Goal: Information Seeking & Learning: Learn about a topic

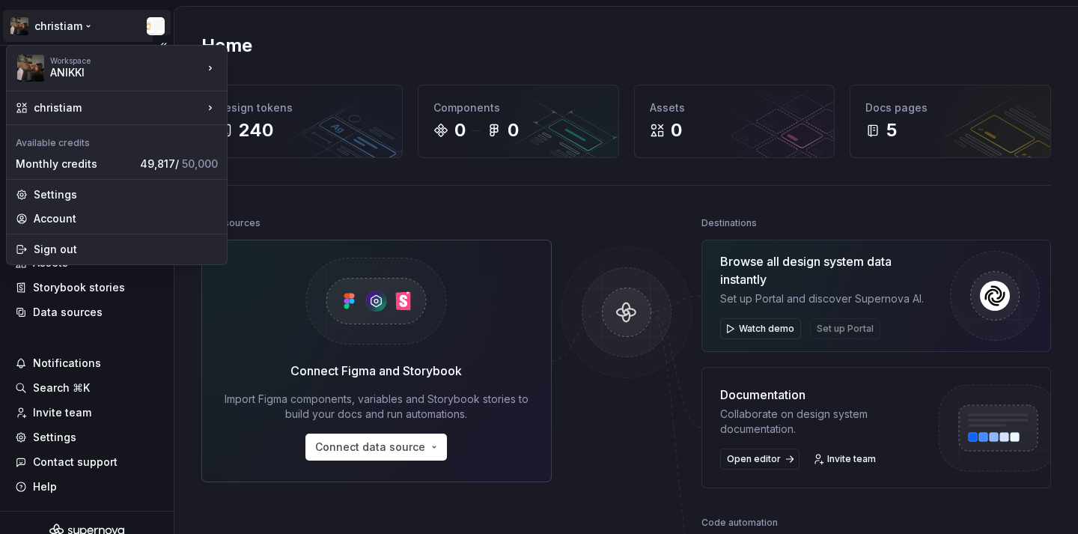
click at [91, 33] on html "christiam Home Documentation Analytics Code automation Design system data Desig…" at bounding box center [539, 267] width 1078 height 534
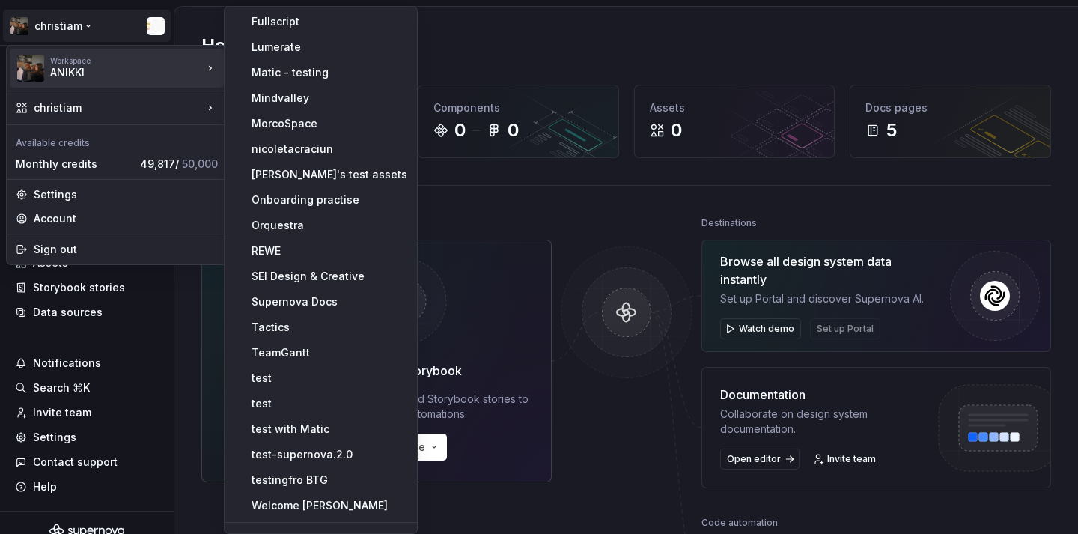
scroll to position [249, 0]
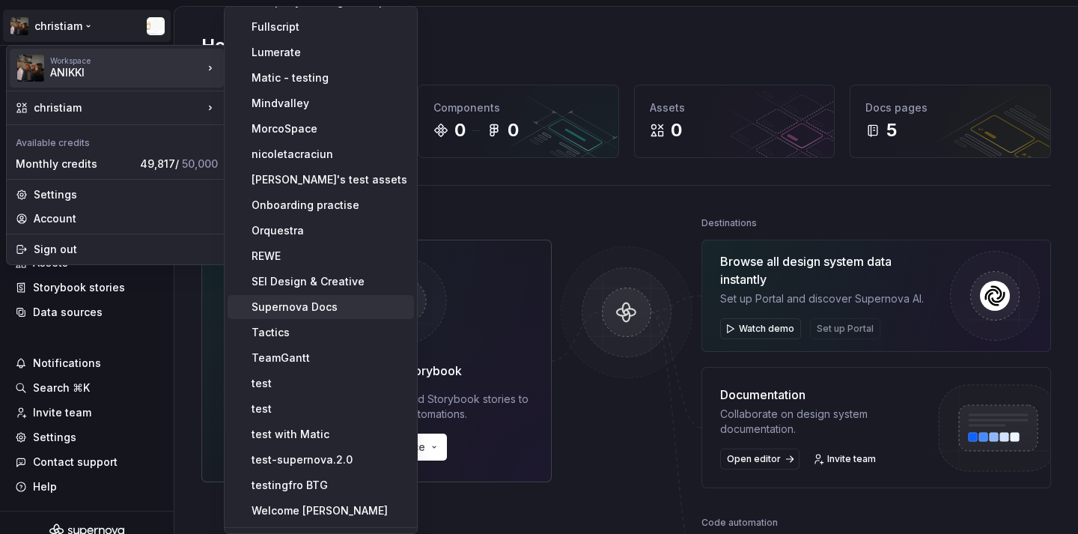
click at [318, 296] on div "Supernova Docs" at bounding box center [321, 307] width 186 height 24
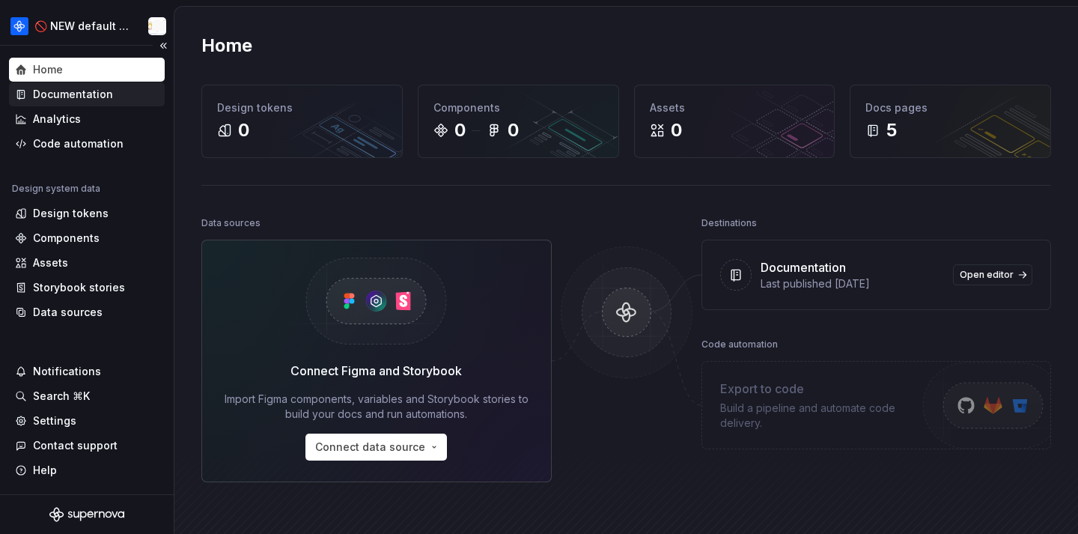
click at [91, 100] on div "Documentation" at bounding box center [73, 94] width 80 height 15
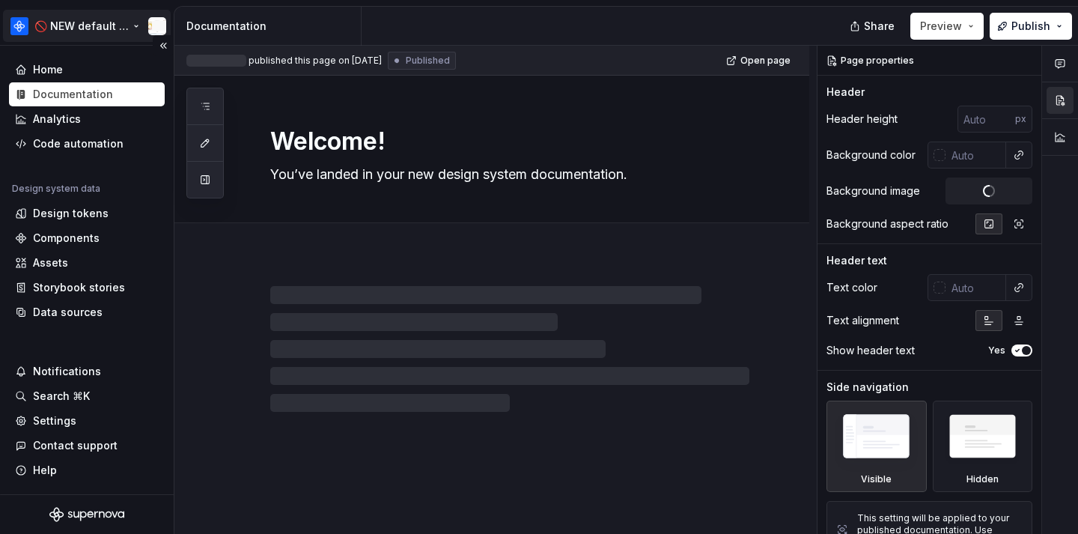
click at [79, 24] on html "🚫 NEW default docs content Home Documentation Analytics Code automation Design …" at bounding box center [539, 267] width 1078 height 534
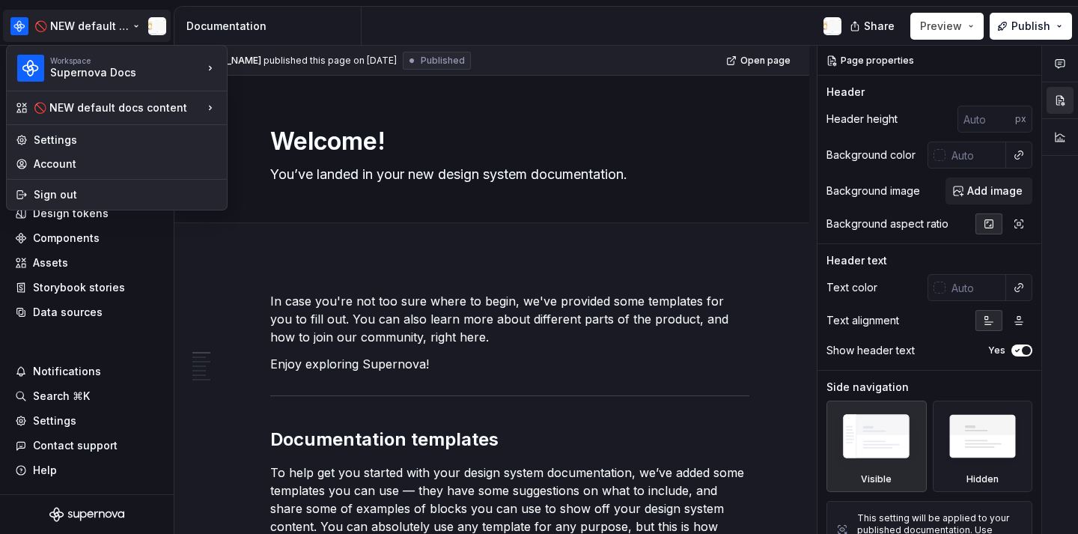
click at [548, 153] on html "🚫 NEW default docs content Home Documentation Analytics Code automation Design …" at bounding box center [539, 267] width 1078 height 534
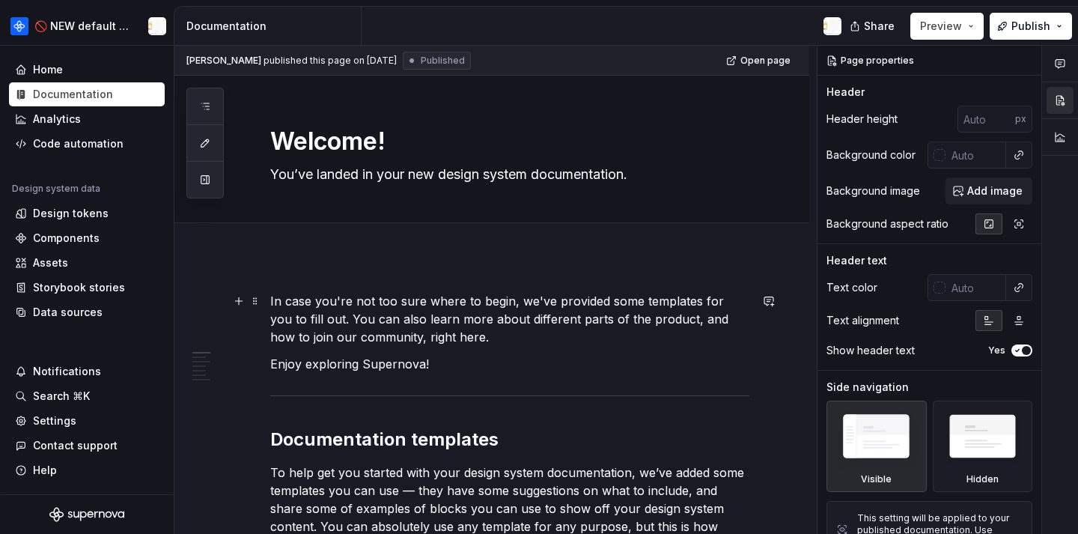
click at [554, 294] on p "In case you're not too sure where to begin, we've provided some templates for y…" at bounding box center [509, 319] width 479 height 54
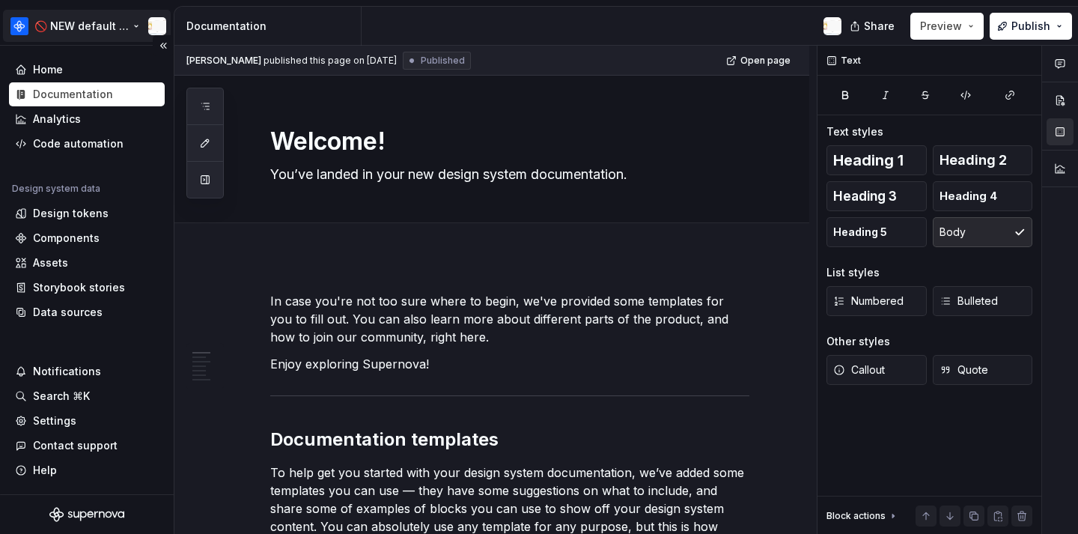
click at [52, 22] on html "🚫 NEW default docs content Home Documentation Analytics Code automation Design …" at bounding box center [539, 267] width 1078 height 534
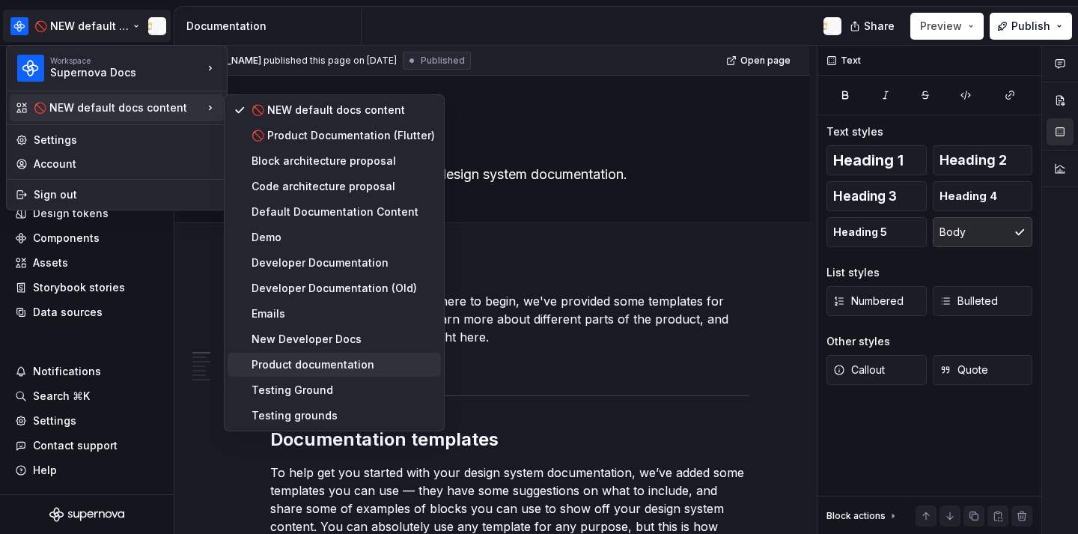
click at [366, 359] on div "Product documentation" at bounding box center [342, 364] width 183 height 15
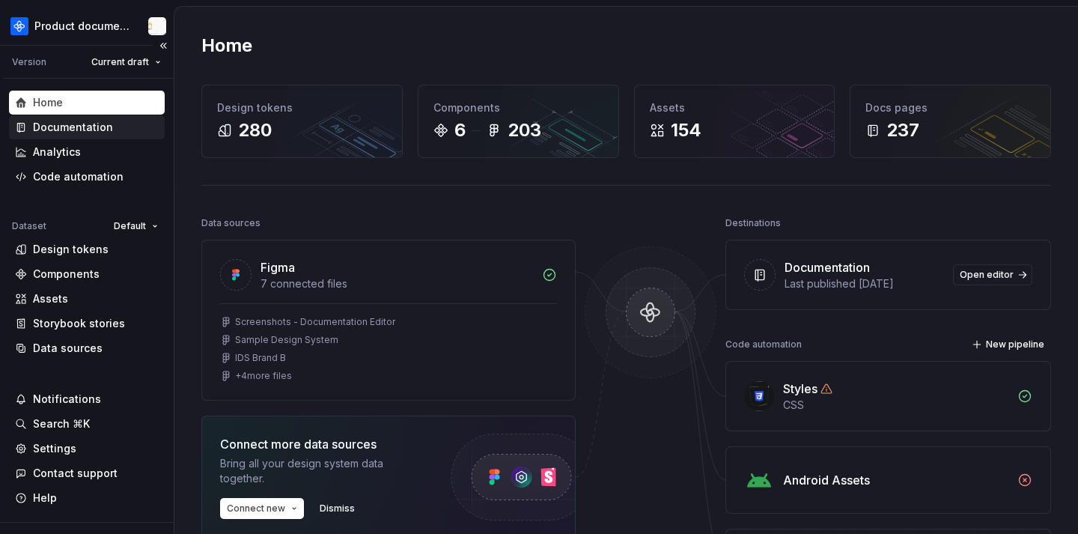
click at [134, 126] on div "Documentation" at bounding box center [87, 127] width 144 height 15
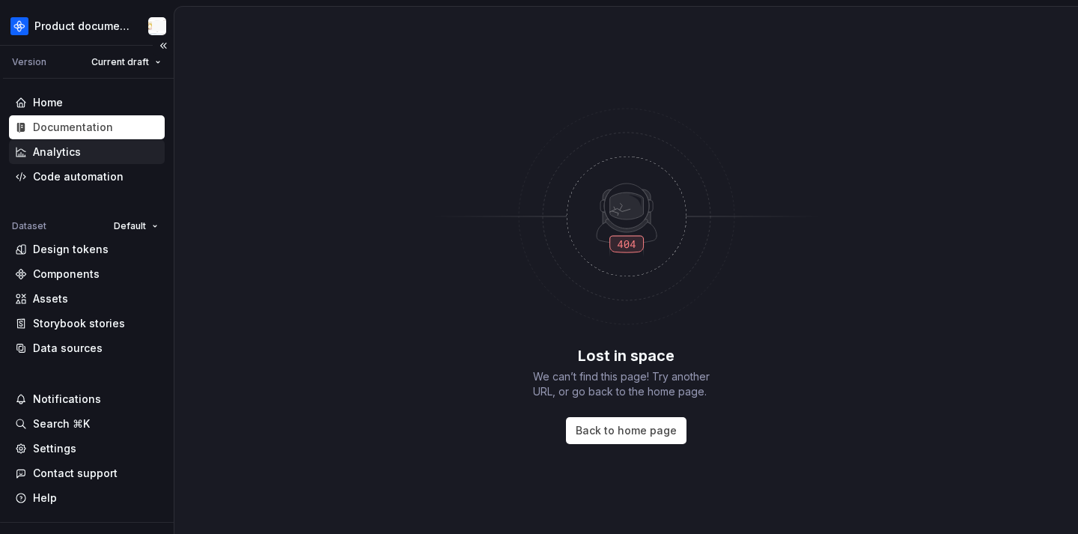
click at [82, 144] on div "Analytics" at bounding box center [87, 151] width 144 height 15
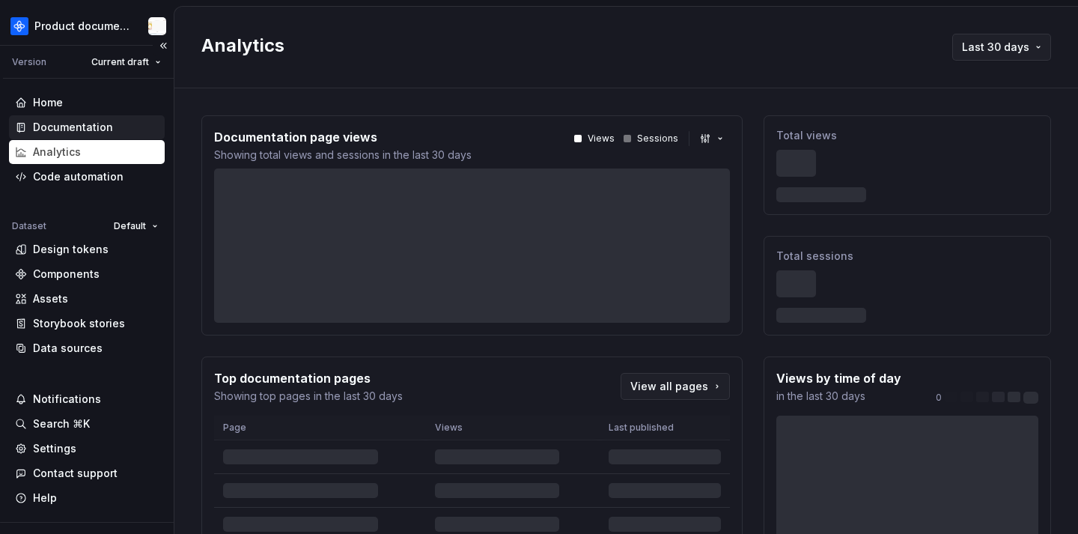
click at [83, 137] on div "Documentation" at bounding box center [87, 127] width 156 height 24
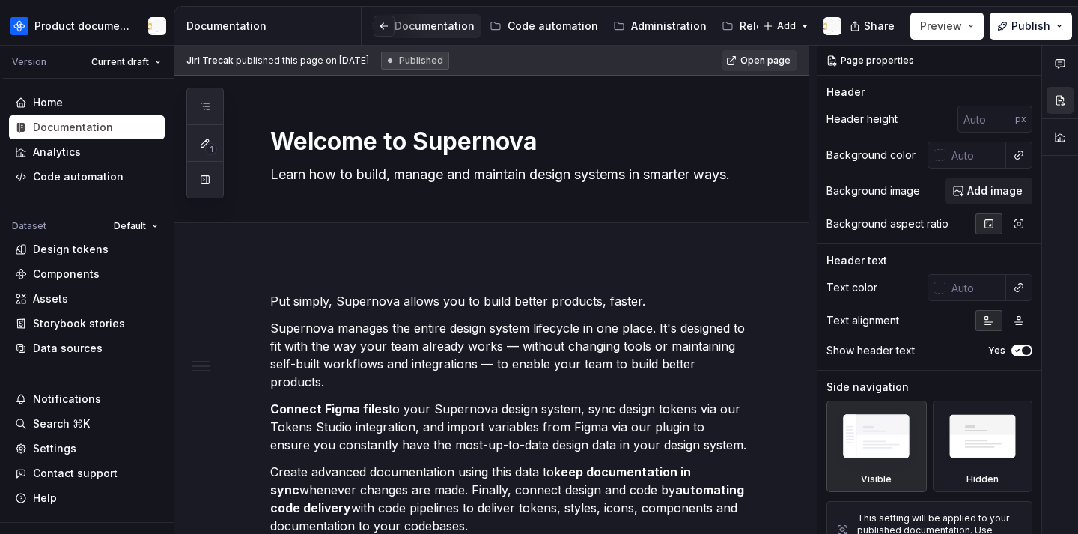
scroll to position [0, 302]
type textarea "*"
